Goal: Task Accomplishment & Management: Manage account settings

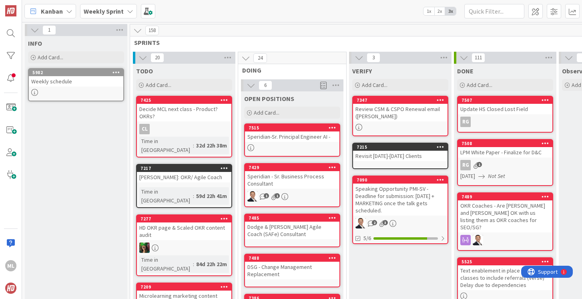
scroll to position [360, 0]
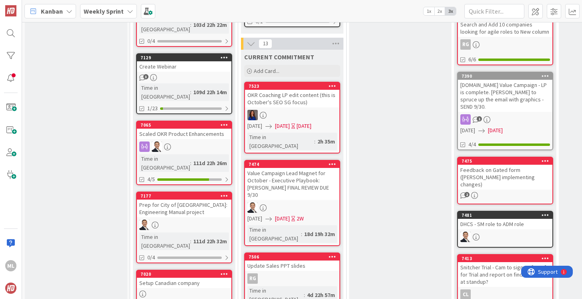
click at [295, 170] on div "Value Campaign Lead Magnet for October - Executive Playbook: [PERSON_NAME] FINA…" at bounding box center [292, 184] width 94 height 32
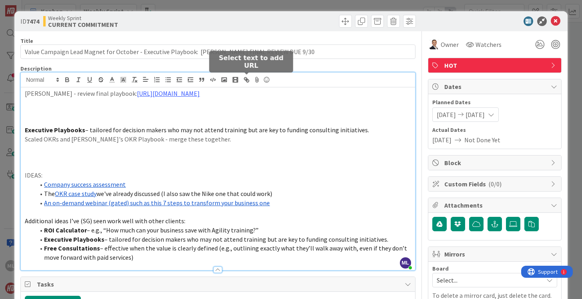
click at [251, 82] on div "ML [PERSON_NAME] just joined [PERSON_NAME] - review final playbook: [URL][DOMAI…" at bounding box center [218, 170] width 394 height 197
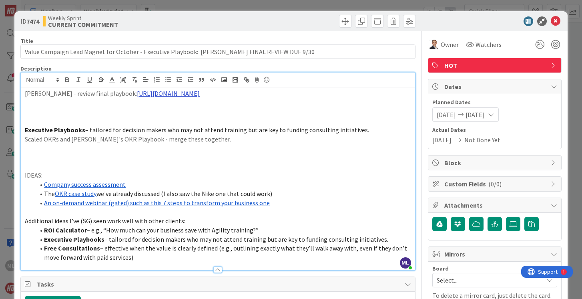
click at [200, 93] on link "[URL][DOMAIN_NAME]" at bounding box center [168, 93] width 63 height 8
click at [215, 109] on link "[URL][DOMAIN_NAME]" at bounding box center [195, 109] width 55 height 10
click at [556, 21] on icon at bounding box center [556, 21] width 10 height 10
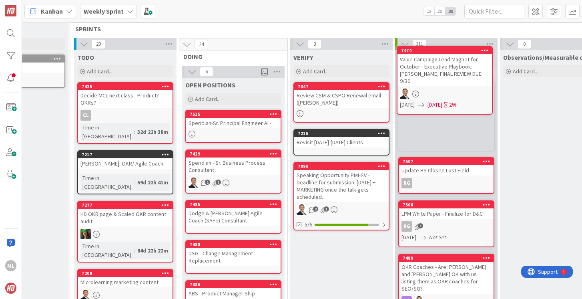
scroll to position [0, 59]
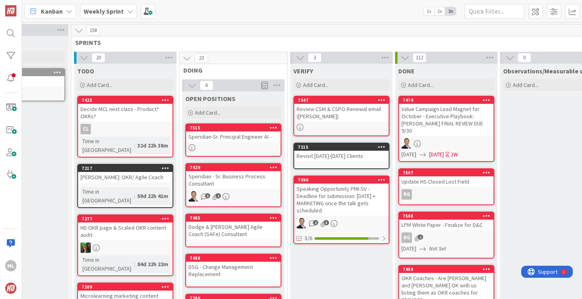
click at [114, 8] on b "Weekly Sprint" at bounding box center [104, 11] width 40 height 8
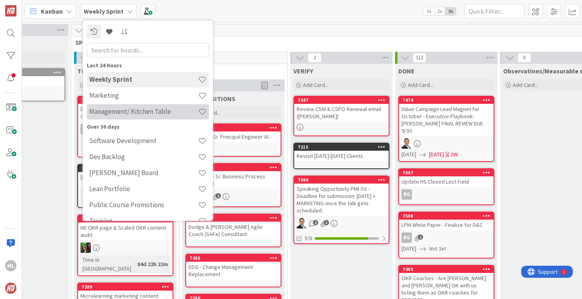
click at [104, 106] on div "Management/ Kitchen Table" at bounding box center [148, 111] width 122 height 15
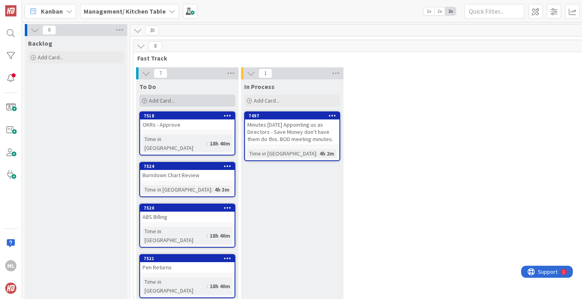
click at [177, 99] on div "Add Card..." at bounding box center [187, 100] width 96 height 12
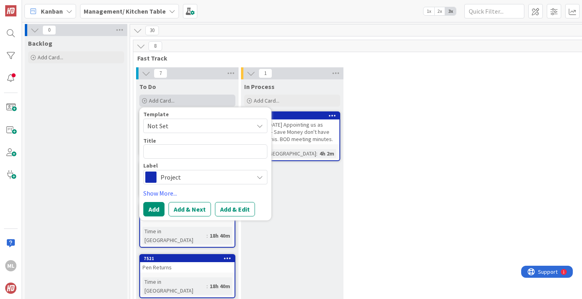
type textarea "x"
type textarea "M"
type textarea "x"
type textarea "Mo"
type textarea "x"
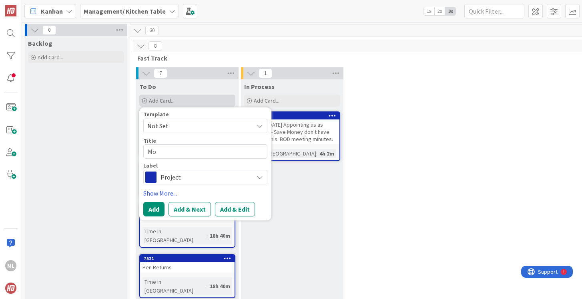
type textarea "Mon"
type textarea "x"
type textarea "Moni"
type textarea "x"
type textarea "Monit"
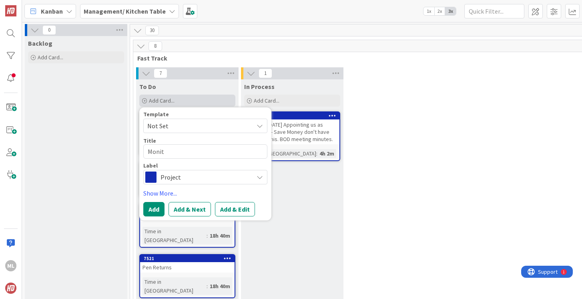
type textarea "x"
type textarea "Monito"
type textarea "x"
type textarea "Monitor"
type textarea "x"
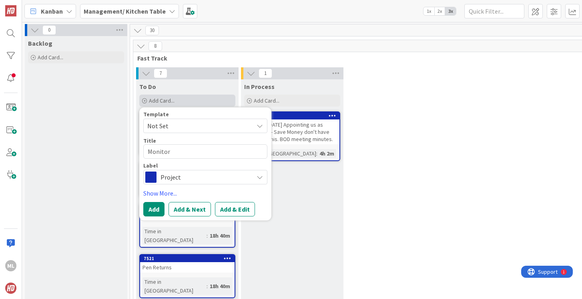
type textarea "Monitor S"
type textarea "x"
type textarea "Monitor Sa"
type textarea "x"
type textarea "Monitor [PERSON_NAME]"
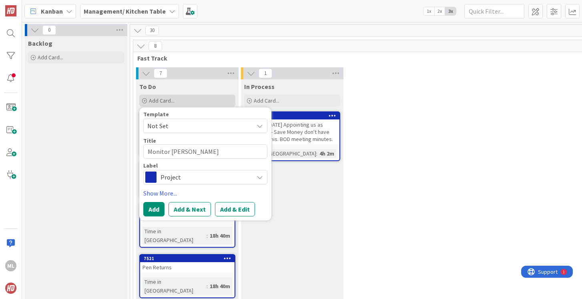
type textarea "x"
type textarea "Monitor [PERSON_NAME]'s"
type textarea "x"
type textarea "Monitor [PERSON_NAME]'s"
type textarea "x"
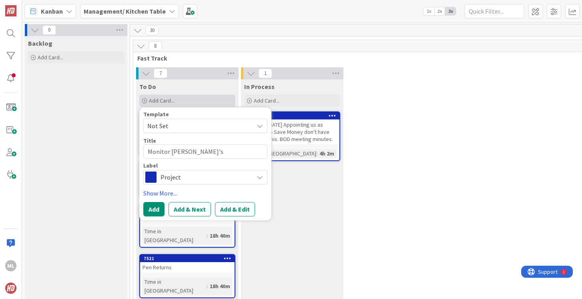
type textarea "Monitor [PERSON_NAME]'s S"
type textarea "x"
type textarea "Monitor [PERSON_NAME]'s"
type textarea "x"
type textarea "Monitor [PERSON_NAME]'s A"
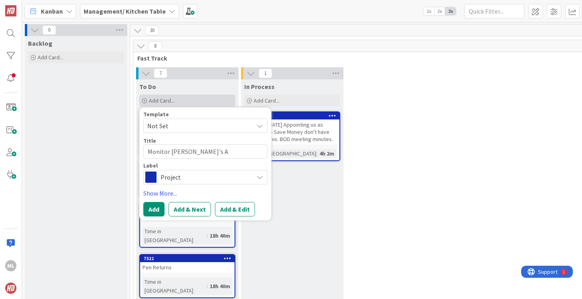
type textarea "x"
type textarea "Monitor [PERSON_NAME]'s Ab"
type textarea "x"
type textarea "Monitor [PERSON_NAME]'s Abse"
type textarea "x"
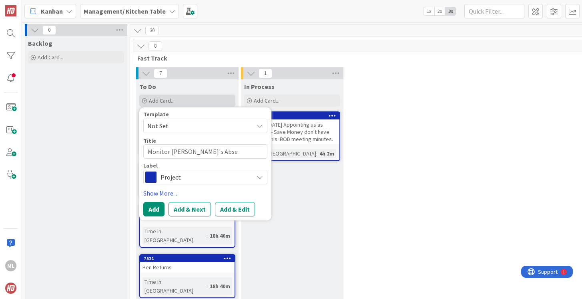
type textarea "Monitor [PERSON_NAME]'s Absen"
type textarea "x"
type textarea "Monitor [PERSON_NAME]'s Absenc"
type textarea "x"
type textarea "Monitor [PERSON_NAME]'s Absence"
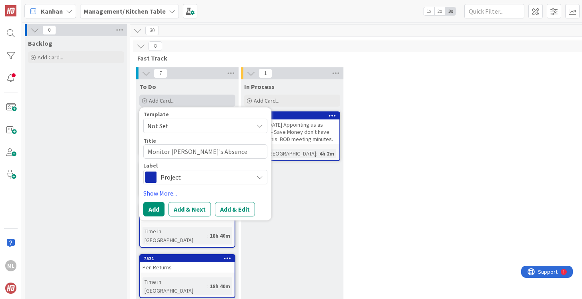
type textarea "x"
type textarea "Monitor [PERSON_NAME]'s Absence"
type textarea "x"
type textarea "Monitor [PERSON_NAME]'s Absence 1"
type textarea "x"
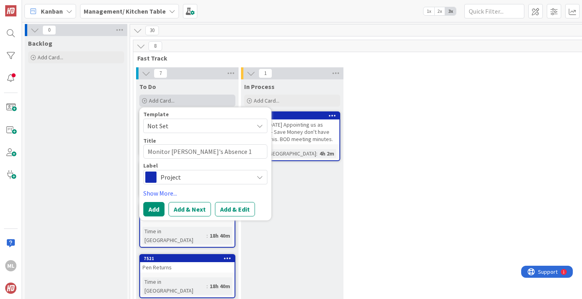
type textarea "Monitor [PERSON_NAME]'s Absence 11"
type textarea "x"
type textarea "Monitor [PERSON_NAME]'s Absence 11/"
type textarea "x"
type textarea "Monitor [PERSON_NAME]'s Absence 11/4"
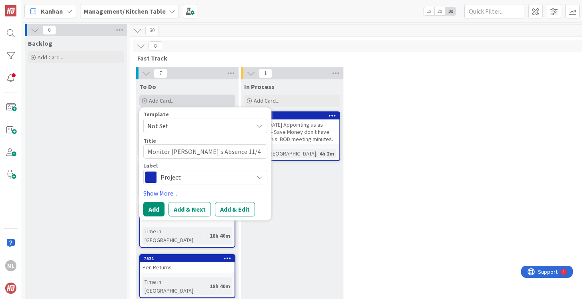
type textarea "x"
type textarea "Monitor [PERSON_NAME]'s Absence 11/4"
type textarea "x"
type textarea "Monitor [PERSON_NAME]'s Absence 11/4 f"
type textarea "x"
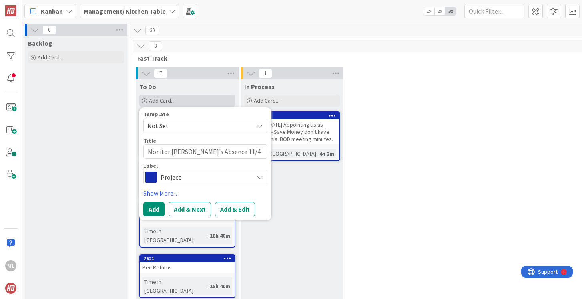
type textarea "Monitor [PERSON_NAME]'s Absence 11/4 fo"
type textarea "x"
type textarea "Monitor [PERSON_NAME]'s Absence 11/4 for"
type textarea "x"
type textarea "Monitor [PERSON_NAME]'s Absence 11/4 for t"
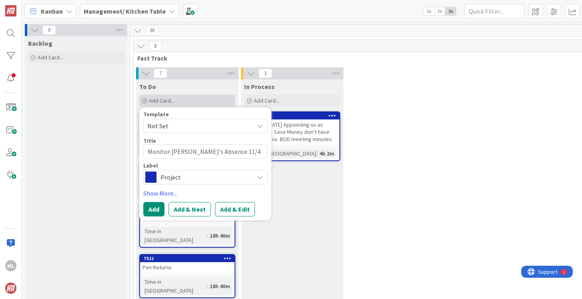
type textarea "x"
type textarea "Monitor [PERSON_NAME]'s Absence 11/4 for tw"
type textarea "x"
type textarea "Monitor [PERSON_NAME]'s Absence 11/4 for two"
type textarea "x"
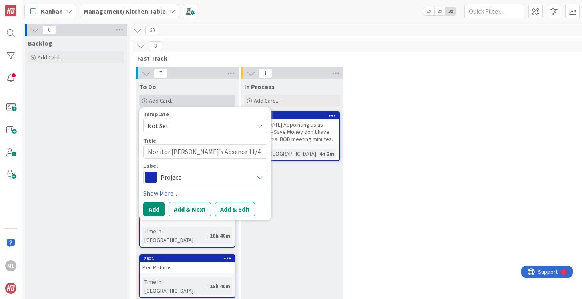
type textarea "Monitor [PERSON_NAME]'s Absence 11/4 for two"
type textarea "x"
type textarea "Monitor [PERSON_NAME]'s Absence 11/4 for two we"
type textarea "x"
type textarea "Monitor [PERSON_NAME]'s Absence 11/4 for two wee"
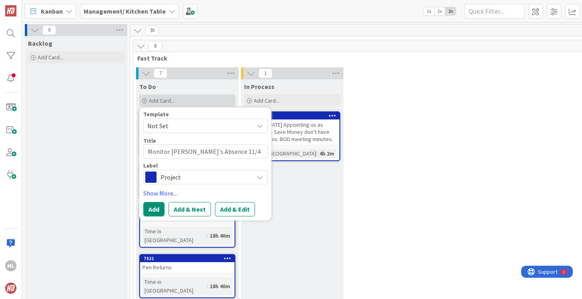
type textarea "x"
type textarea "Monitor [PERSON_NAME]'s Absence 11/4 for two week"
type textarea "x"
type textarea "Monitor [PERSON_NAME]'s Absence 11/4 for two weeks"
click at [151, 212] on button "Add" at bounding box center [153, 209] width 21 height 14
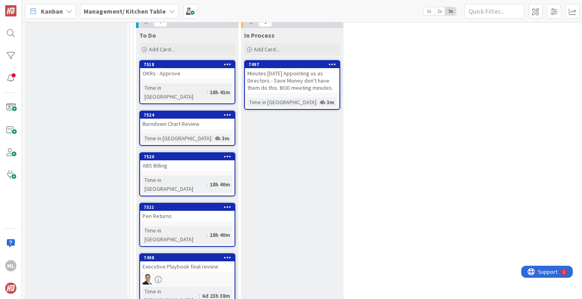
scroll to position [6, 0]
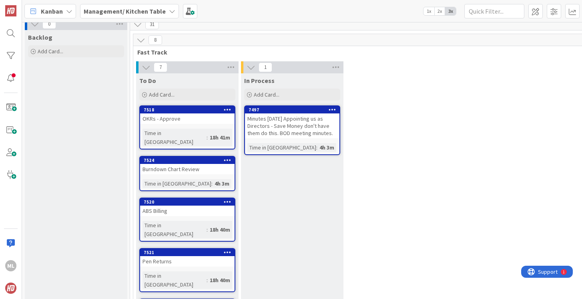
click at [179, 165] on div "Burndown Chart Review" at bounding box center [187, 169] width 94 height 10
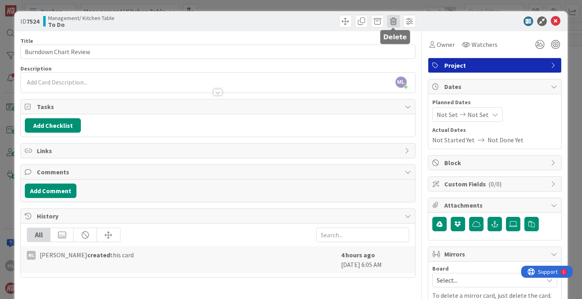
click at [395, 18] on span at bounding box center [393, 21] width 13 height 13
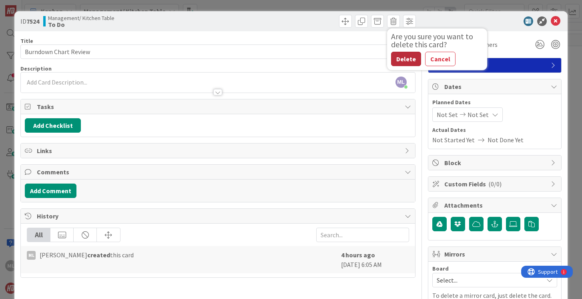
click at [402, 60] on button "Delete" at bounding box center [406, 59] width 30 height 14
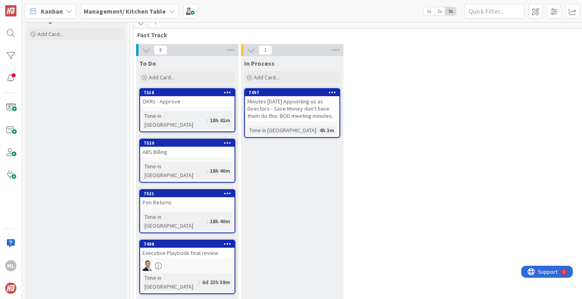
scroll to position [32, 0]
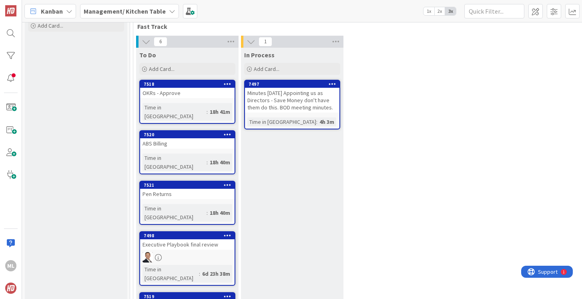
click at [188, 252] on div at bounding box center [187, 257] width 94 height 10
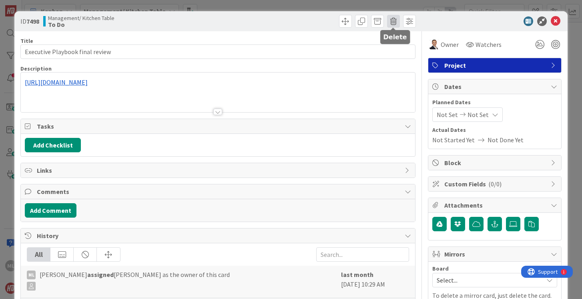
click at [394, 23] on span at bounding box center [393, 21] width 13 height 13
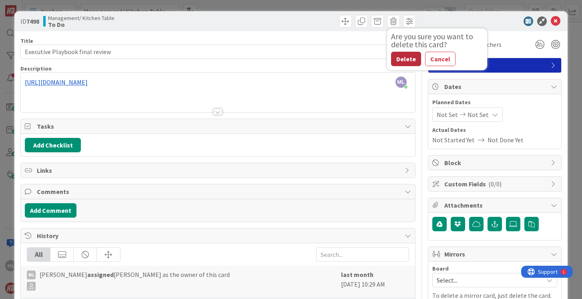
click at [407, 58] on button "Delete" at bounding box center [406, 59] width 30 height 14
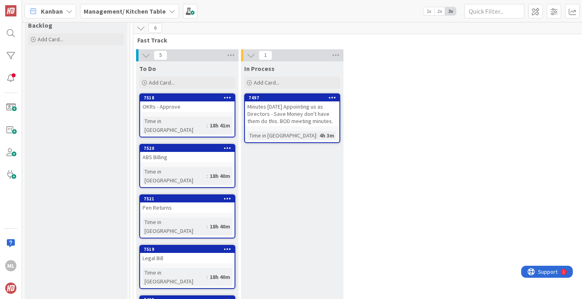
scroll to position [3, 0]
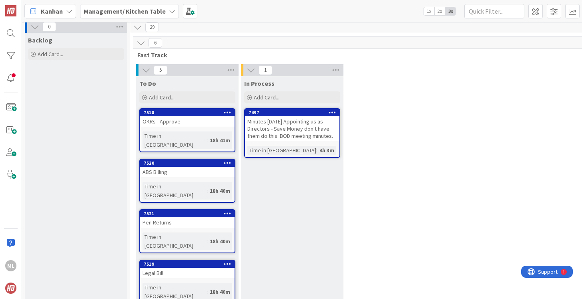
click at [291, 133] on div "Minutes [DATE] Appointing us as Directors - Save Money don't have them do this.…" at bounding box center [292, 128] width 94 height 25
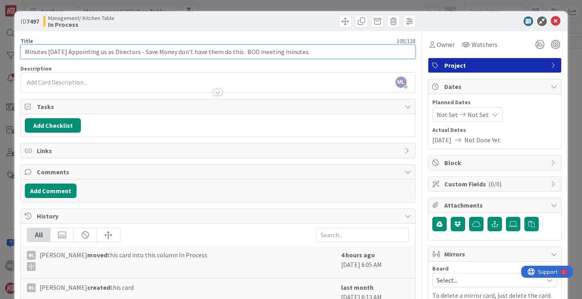
drag, startPoint x: 154, startPoint y: 52, endPoint x: 367, endPoint y: 52, distance: 213.0
click at [367, 54] on input "Minutes [DATE] Appointing us as Directors - Save Money don't have them do this.…" at bounding box center [217, 51] width 395 height 14
type input "Minutes [DATE] Appointing us as Directors - [PERSON_NAME] sign"
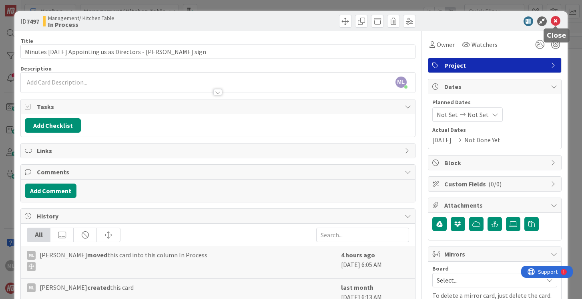
click at [556, 20] on icon at bounding box center [556, 21] width 10 height 10
